Goal: Information Seeking & Learning: Check status

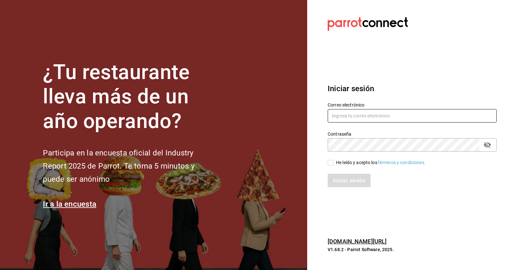
type input "[EMAIL_ADDRESS][DOMAIN_NAME]"
click at [439, 163] on div "He leído y acepto los Términos y condiciones." at bounding box center [412, 162] width 169 height 7
click at [333, 162] on input "He leído y acepto los Términos y condiciones." at bounding box center [331, 163] width 6 height 6
checkbox input "true"
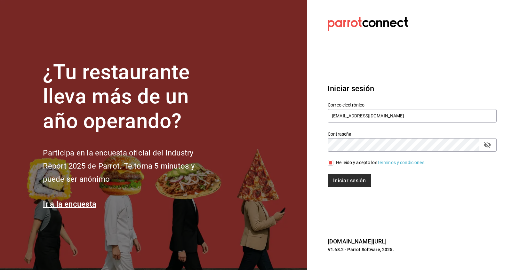
click at [335, 174] on button "Iniciar sesión" at bounding box center [350, 180] width 44 height 13
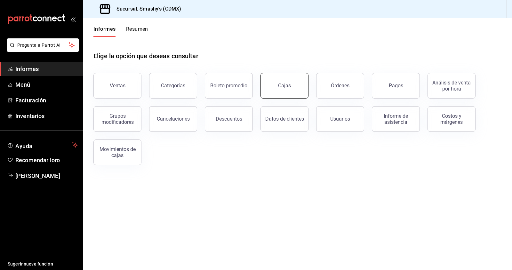
click at [276, 73] on div "Cajas" at bounding box center [281, 81] width 56 height 33
click at [278, 89] on button "Cajas" at bounding box center [285, 86] width 48 height 26
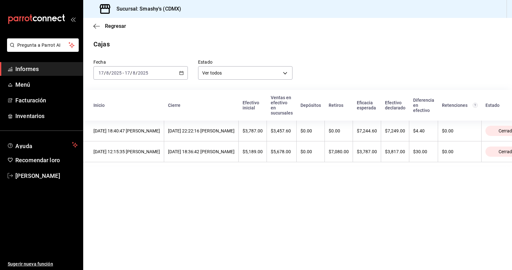
click at [179, 70] on div "[DATE] [DATE] - [DATE] [DATE]" at bounding box center [141, 72] width 94 height 13
click at [115, 108] on span "Ayer" at bounding box center [124, 106] width 50 height 7
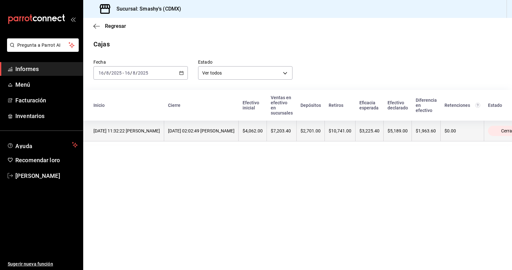
click at [356, 135] on th "$10,741.00" at bounding box center [340, 131] width 31 height 21
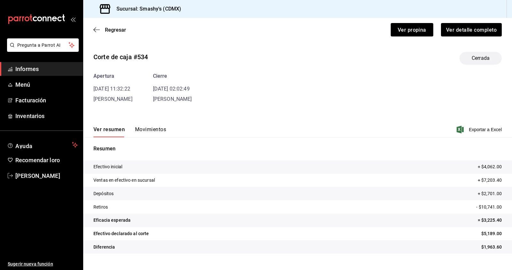
click at [148, 103] on div "Corte de caja #534 Cerrada Apertura [DATE] 11:32:22 [PERSON_NAME] [DATE] 02:02:…" at bounding box center [297, 154] width 429 height 215
click at [147, 126] on div "Ver resumen Movimientos Exportar a Excel" at bounding box center [297, 128] width 429 height 19
click at [146, 130] on font "Movimientos" at bounding box center [150, 130] width 31 height 6
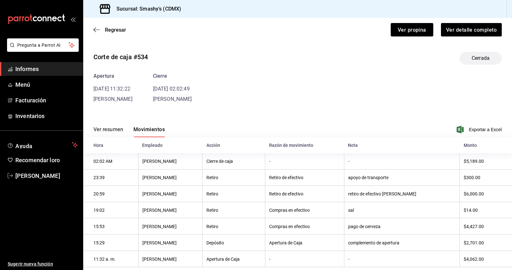
scroll to position [13, 0]
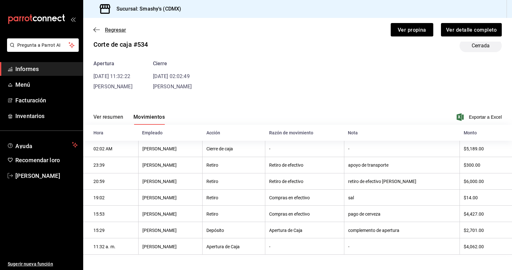
click at [94, 31] on icon "button" at bounding box center [97, 30] width 6 height 6
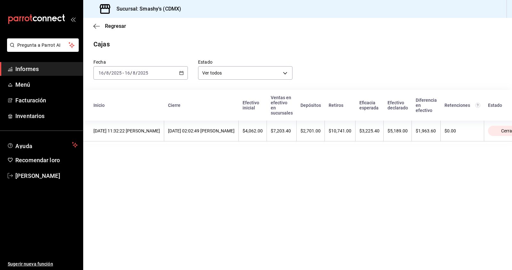
click at [178, 75] on div "[DATE] [DATE] - [DATE] [DATE]" at bounding box center [141, 72] width 94 height 13
click at [114, 165] on font "Rango de fechas" at bounding box center [116, 164] width 34 height 5
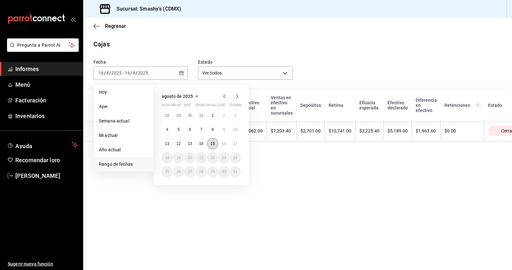
click at [215, 145] on button "15" at bounding box center [212, 144] width 11 height 12
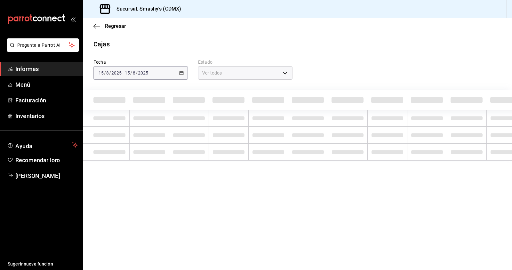
click at [215, 145] on td at bounding box center [229, 152] width 40 height 17
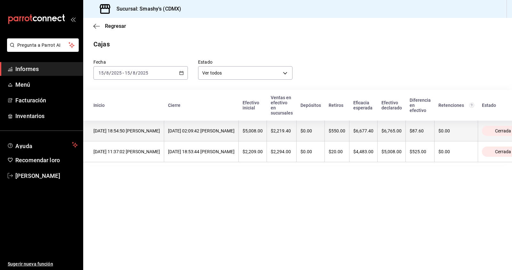
click at [350, 139] on th "$550.00" at bounding box center [337, 131] width 25 height 21
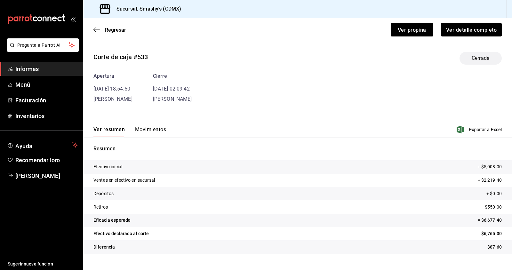
click at [152, 127] on font "Movimientos" at bounding box center [150, 130] width 31 height 6
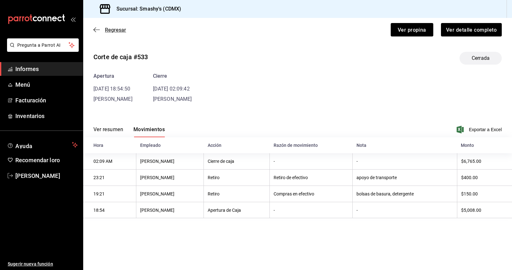
click at [96, 30] on icon "button" at bounding box center [97, 30] width 6 height 6
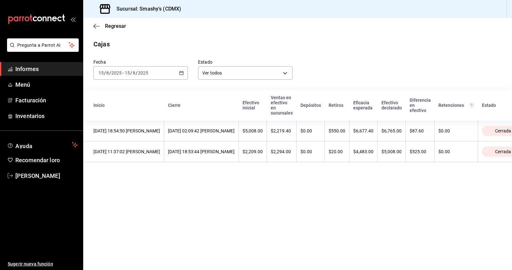
click at [179, 72] on div "[DATE] [DATE] - [DATE] [DATE]" at bounding box center [141, 72] width 94 height 13
click at [125, 109] on span "Ayer" at bounding box center [124, 106] width 50 height 7
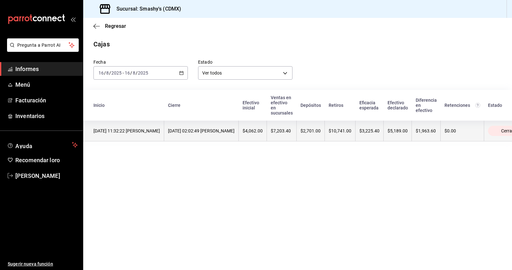
click at [325, 138] on th "$2,701.00" at bounding box center [311, 131] width 28 height 21
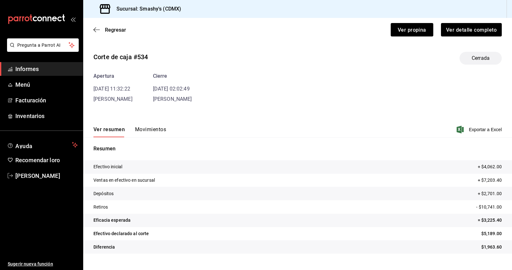
click at [162, 132] on font "Movimientos" at bounding box center [150, 130] width 31 height 6
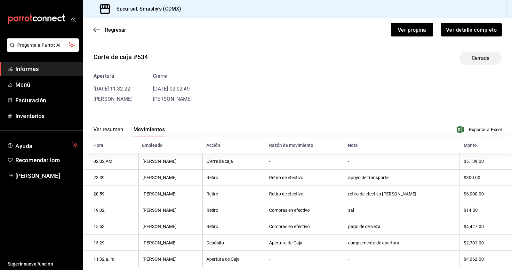
scroll to position [13, 0]
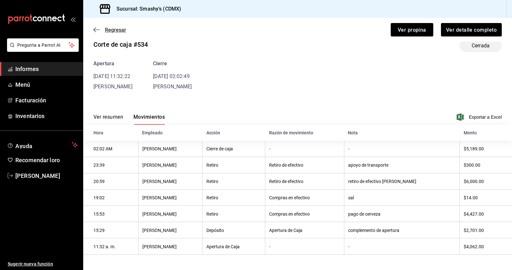
click at [97, 29] on icon "button" at bounding box center [97, 30] width 6 height 6
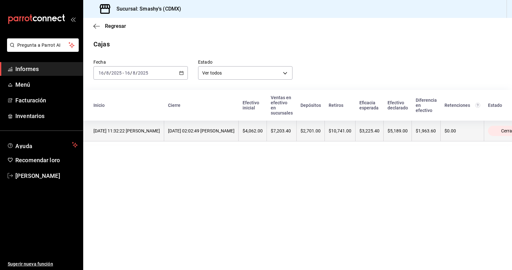
click at [352, 131] on font "$10,741.00" at bounding box center [340, 130] width 23 height 5
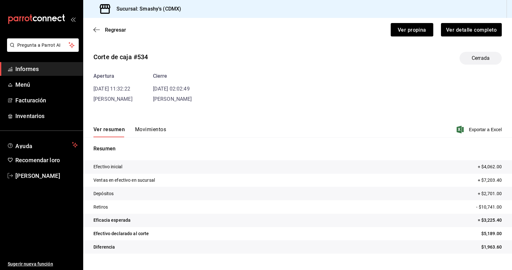
click at [143, 128] on font "Movimientos" at bounding box center [150, 130] width 31 height 6
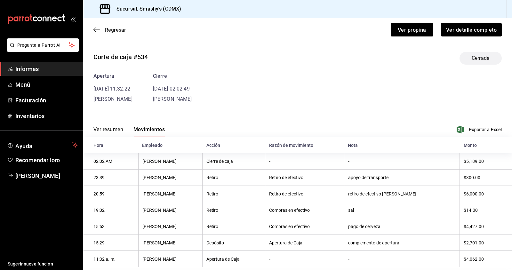
click at [100, 29] on span "Regresar" at bounding box center [110, 30] width 33 height 6
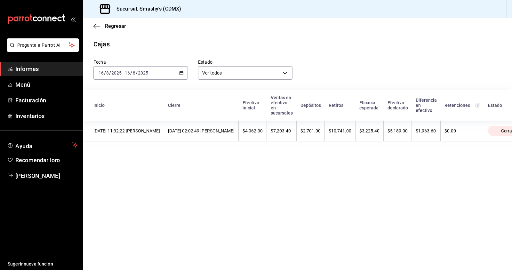
click at [36, 71] on font "Informes" at bounding box center [26, 69] width 23 height 7
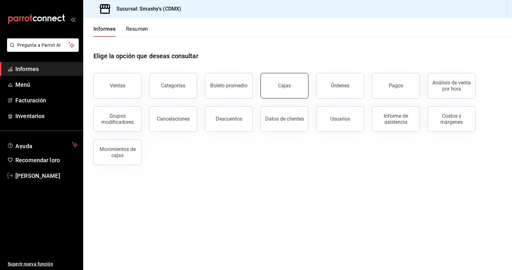
click at [298, 95] on button "Cajas" at bounding box center [285, 86] width 48 height 26
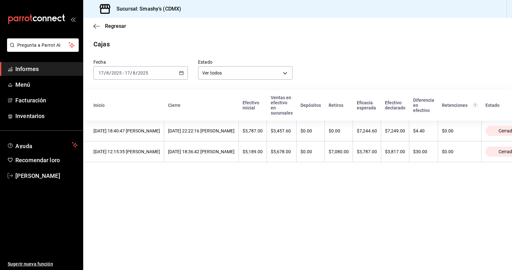
click at [181, 74] on icon "button" at bounding box center [181, 73] width 4 height 4
click at [134, 103] on li "Ayer" at bounding box center [124, 107] width 60 height 14
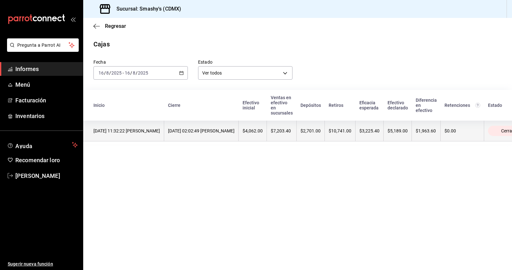
click at [356, 137] on th "$10,741.00" at bounding box center [340, 131] width 31 height 21
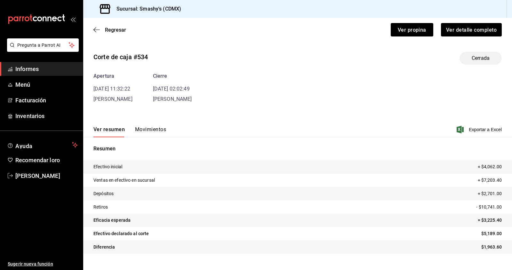
click at [161, 132] on font "Movimientos" at bounding box center [150, 130] width 31 height 6
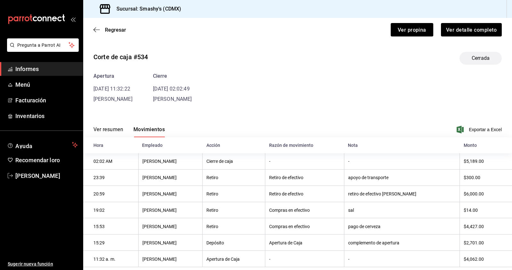
scroll to position [13, 0]
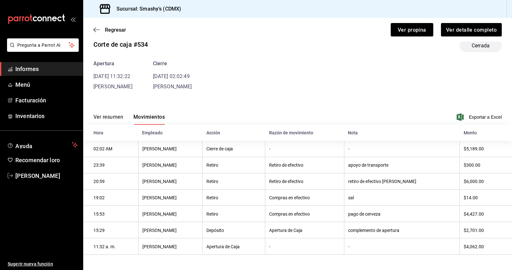
click at [108, 33] on div "Regresar Ver propina Ver detalle completo" at bounding box center [297, 30] width 429 height 24
click at [110, 31] on font "Regresar" at bounding box center [115, 30] width 21 height 6
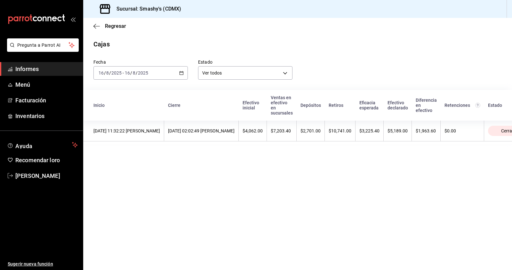
click at [181, 74] on icon "button" at bounding box center [181, 73] width 4 height 4
click at [115, 165] on font "Rango de fechas" at bounding box center [116, 164] width 34 height 5
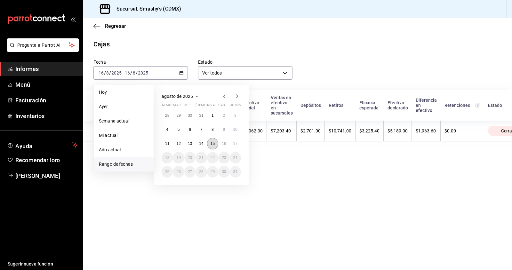
click at [214, 147] on button "15" at bounding box center [212, 144] width 11 height 12
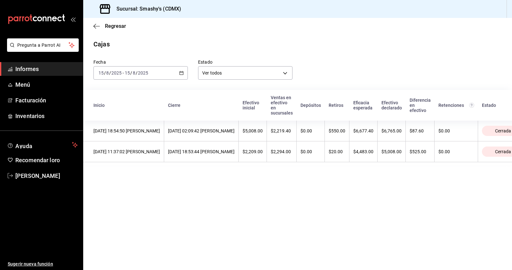
click at [181, 74] on icon "button" at bounding box center [181, 73] width 4 height 4
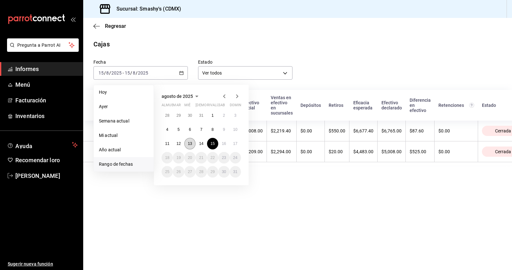
click at [190, 143] on font "13" at bounding box center [190, 144] width 4 height 4
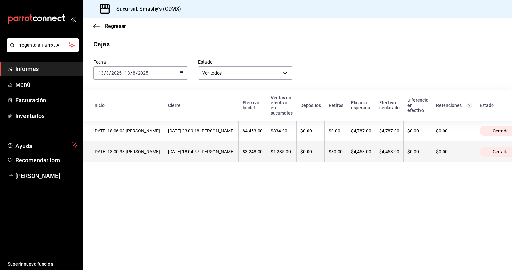
click at [343, 153] on font "$80.00" at bounding box center [336, 151] width 14 height 5
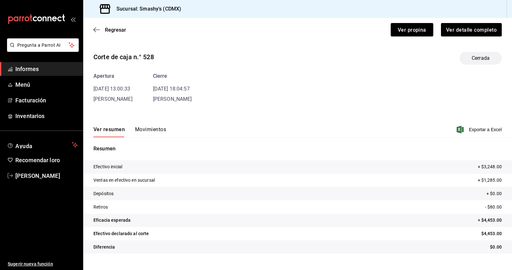
click at [151, 134] on button "Movimientos" at bounding box center [150, 131] width 31 height 11
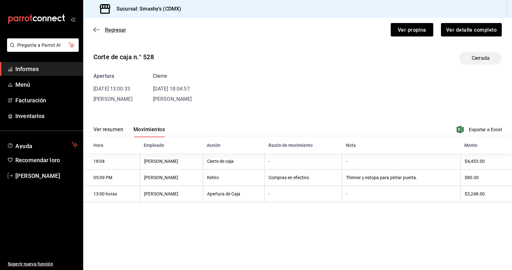
click at [96, 31] on icon "button" at bounding box center [97, 30] width 6 height 6
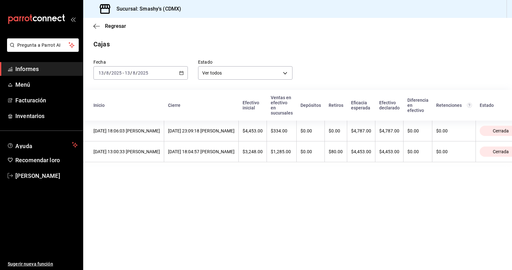
click at [179, 77] on div "[DATE] [DATE] - [DATE] [DATE]" at bounding box center [141, 72] width 94 height 13
click at [127, 158] on li "Rango de fechas" at bounding box center [124, 164] width 60 height 14
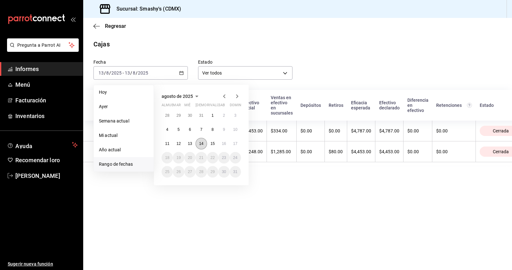
click at [204, 145] on button "14" at bounding box center [201, 144] width 11 height 12
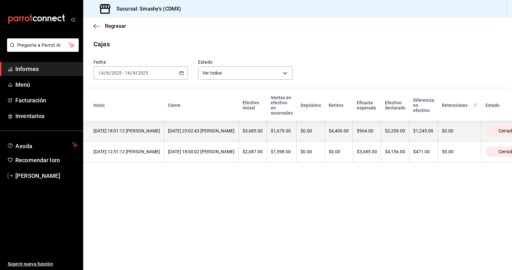
click at [349, 133] on font "$4,400.00" at bounding box center [339, 130] width 20 height 5
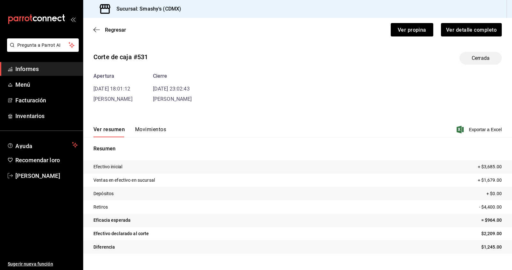
click at [140, 128] on font "Movimientos" at bounding box center [150, 130] width 31 height 6
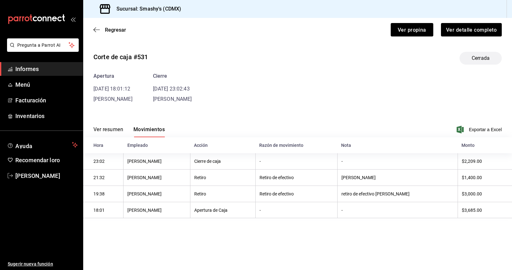
click at [101, 33] on div "Regresar Ver propina Ver detalle completo" at bounding box center [297, 30] width 429 height 24
click at [98, 32] on icon "button" at bounding box center [97, 30] width 6 height 6
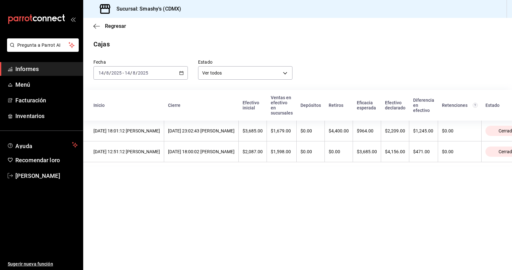
click at [186, 76] on div "[DATE] [DATE] - [DATE] [DATE]" at bounding box center [141, 72] width 94 height 13
click at [126, 109] on span "Ayer" at bounding box center [124, 106] width 50 height 7
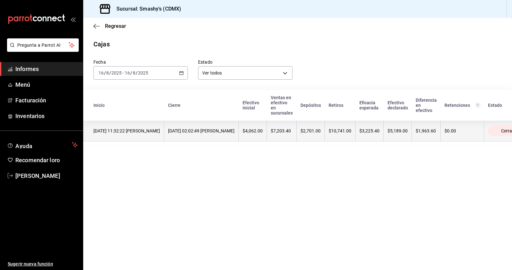
click at [356, 135] on th "$10,741.00" at bounding box center [340, 131] width 31 height 21
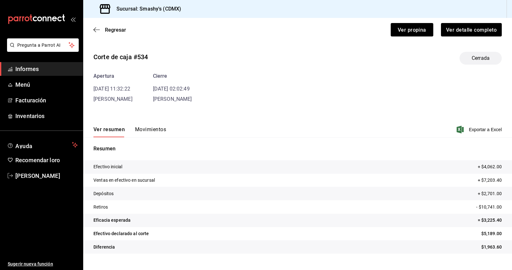
click at [148, 129] on font "Movimientos" at bounding box center [150, 130] width 31 height 6
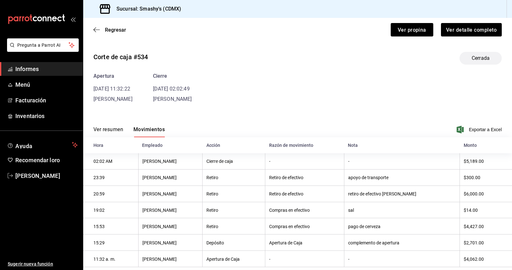
scroll to position [13, 0]
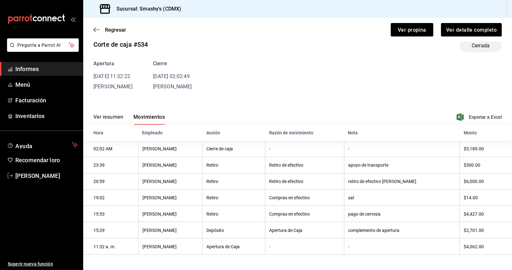
click at [115, 118] on font "Ver resumen" at bounding box center [109, 117] width 30 height 6
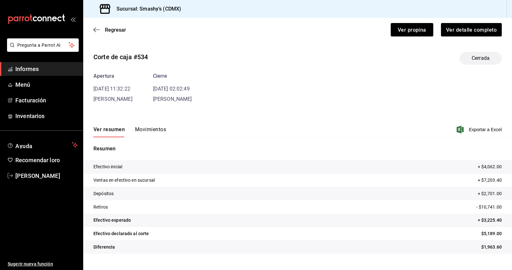
scroll to position [0, 0]
click at [143, 123] on div "Ver resumen Movimientos Exportar a Excel" at bounding box center [297, 128] width 429 height 19
click at [149, 132] on font "Movimientos" at bounding box center [150, 130] width 31 height 6
